Goal: Transaction & Acquisition: Purchase product/service

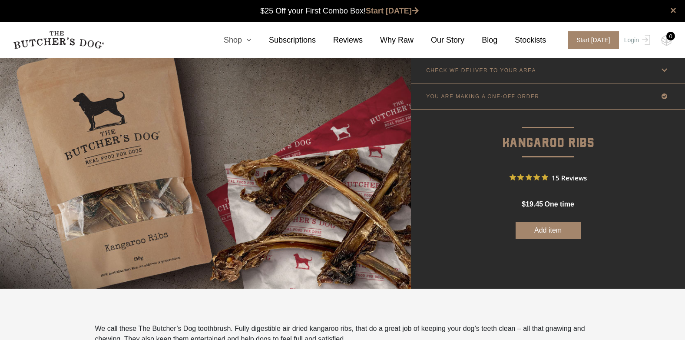
click at [251, 39] on icon at bounding box center [247, 40] width 10 height 8
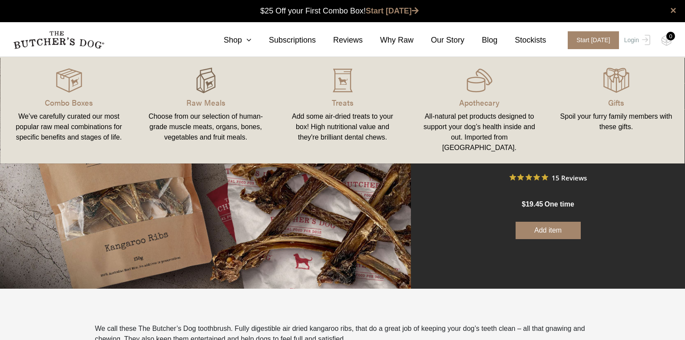
click at [211, 82] on img at bounding box center [206, 80] width 26 height 26
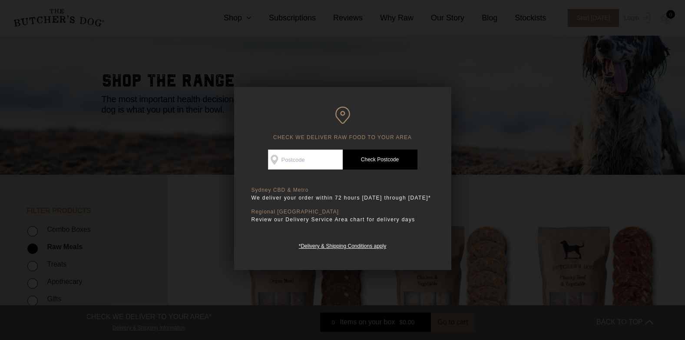
click at [300, 160] on input "Check Availability At" at bounding box center [305, 159] width 75 height 20
type input "2906"
click at [389, 161] on link "Check Postcode" at bounding box center [380, 159] width 75 height 20
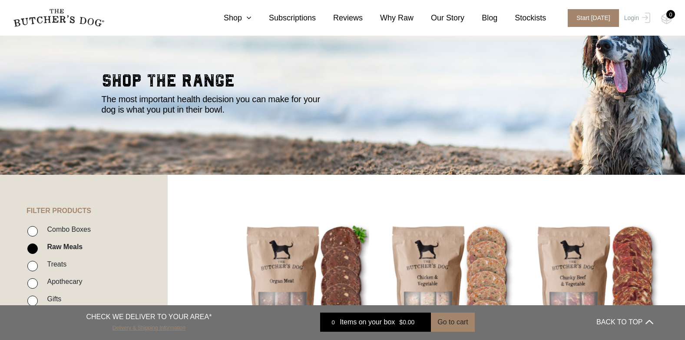
click at [173, 326] on link "Delivery & Shipping Information" at bounding box center [148, 326] width 73 height 8
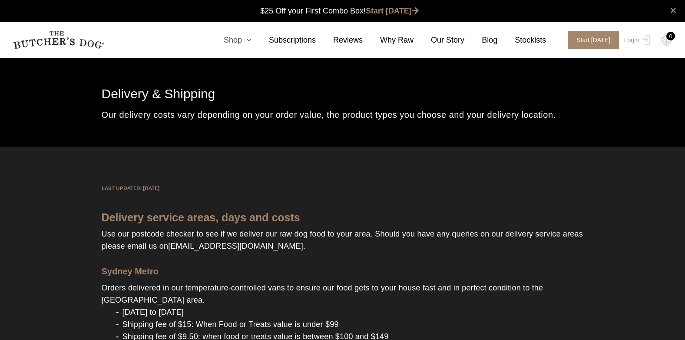
click at [251, 36] on icon at bounding box center [247, 40] width 10 height 8
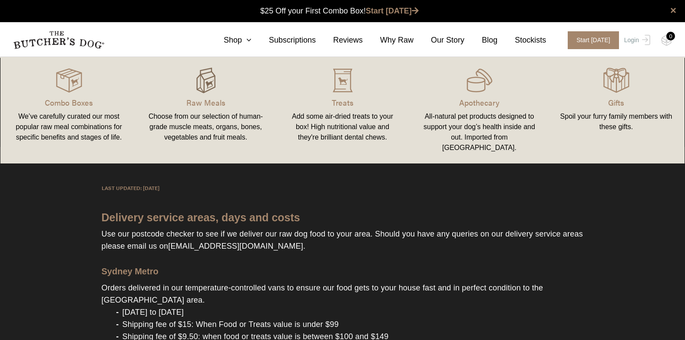
click at [205, 76] on img at bounding box center [206, 80] width 26 height 26
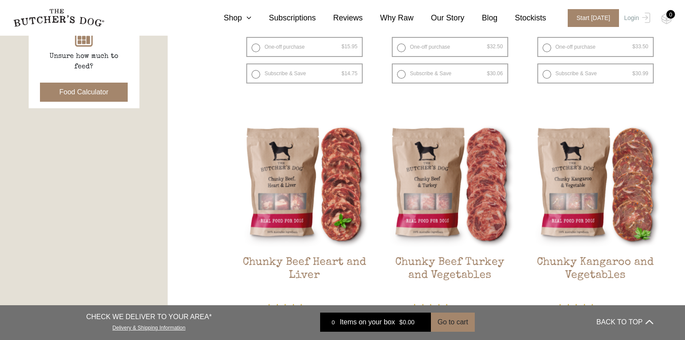
scroll to position [434, 0]
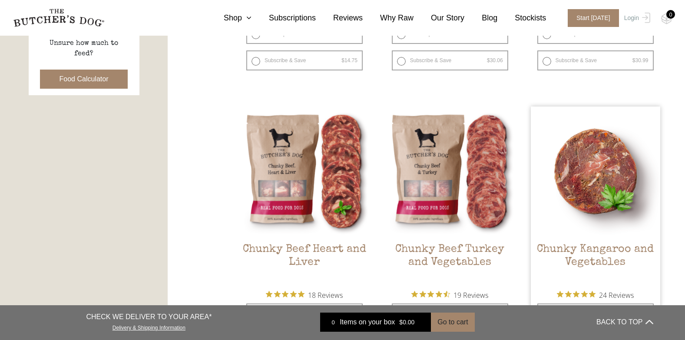
click at [621, 198] on img at bounding box center [595, 170] width 129 height 129
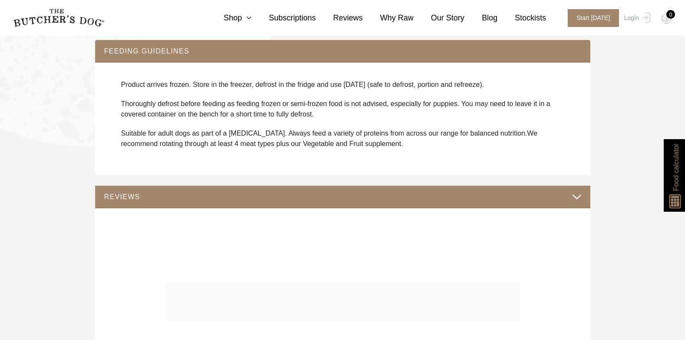
scroll to position [608, 0]
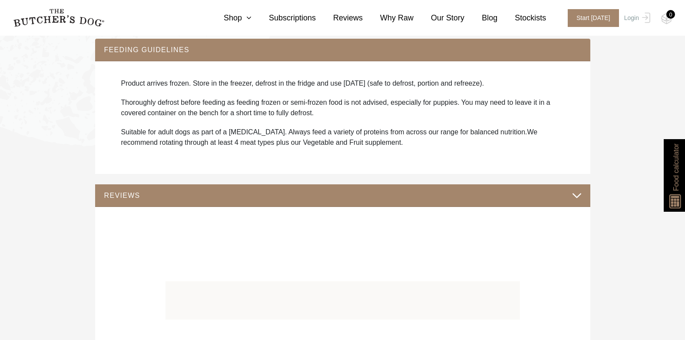
click at [572, 195] on button "REVIEWS" at bounding box center [343, 195] width 478 height 12
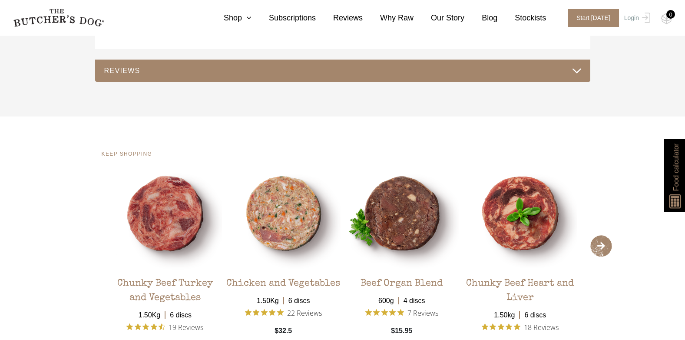
scroll to position [782, 0]
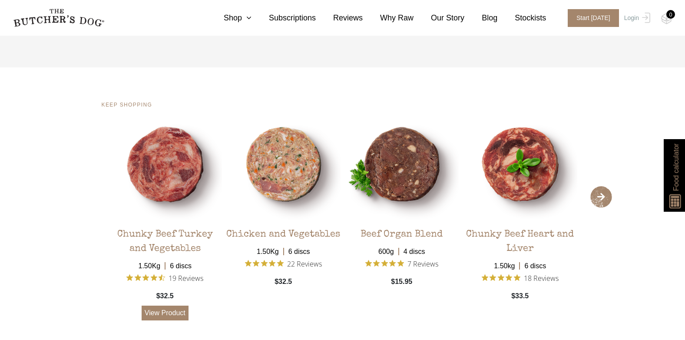
click at [178, 309] on link "View Product" at bounding box center [165, 312] width 47 height 15
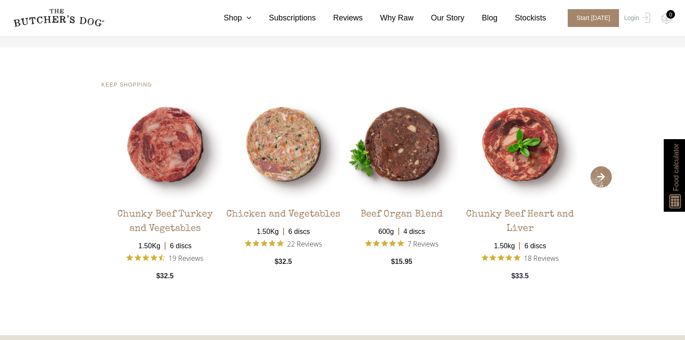
scroll to position [1737, 0]
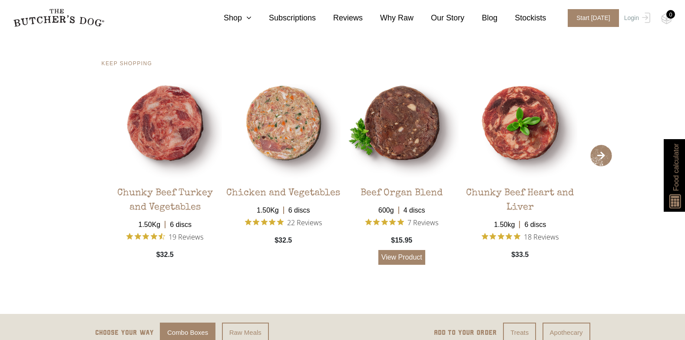
click at [407, 254] on link "View Product" at bounding box center [401, 257] width 47 height 15
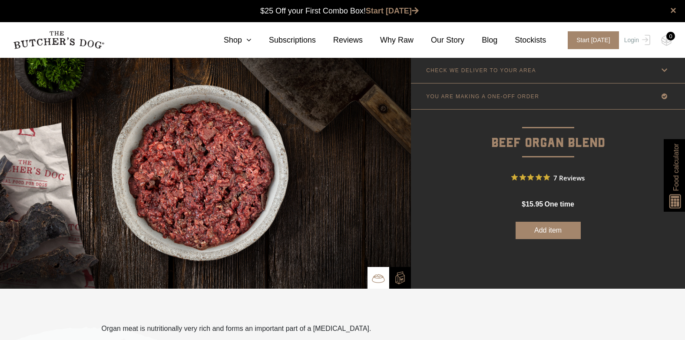
click at [561, 228] on button "Add item" at bounding box center [547, 229] width 65 height 17
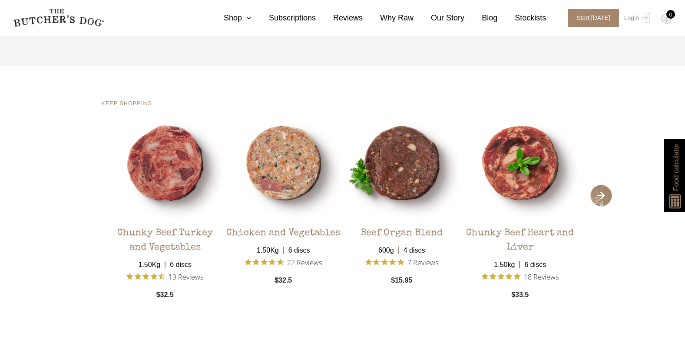
scroll to position [1389, 0]
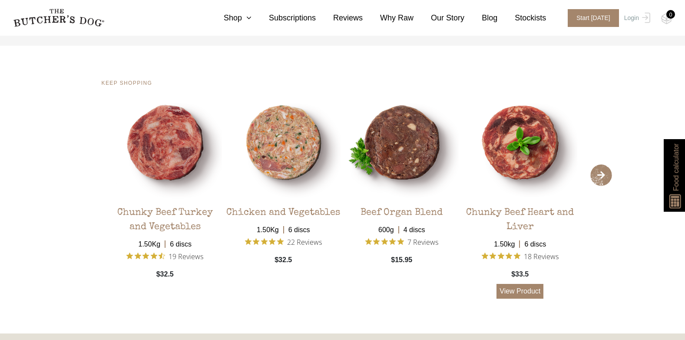
click at [522, 290] on link "View Product" at bounding box center [519, 291] width 47 height 15
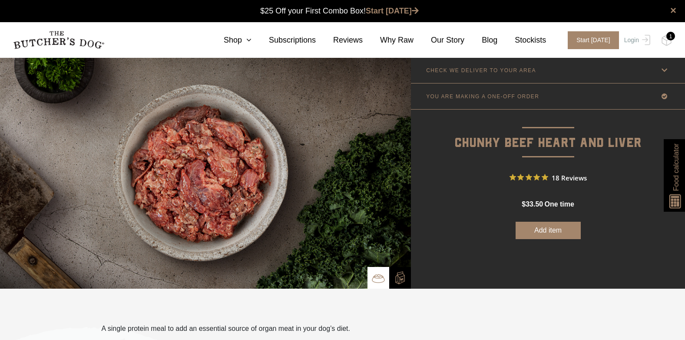
click at [544, 225] on button "Add item" at bounding box center [547, 229] width 65 height 17
